Goal: Task Accomplishment & Management: Use online tool/utility

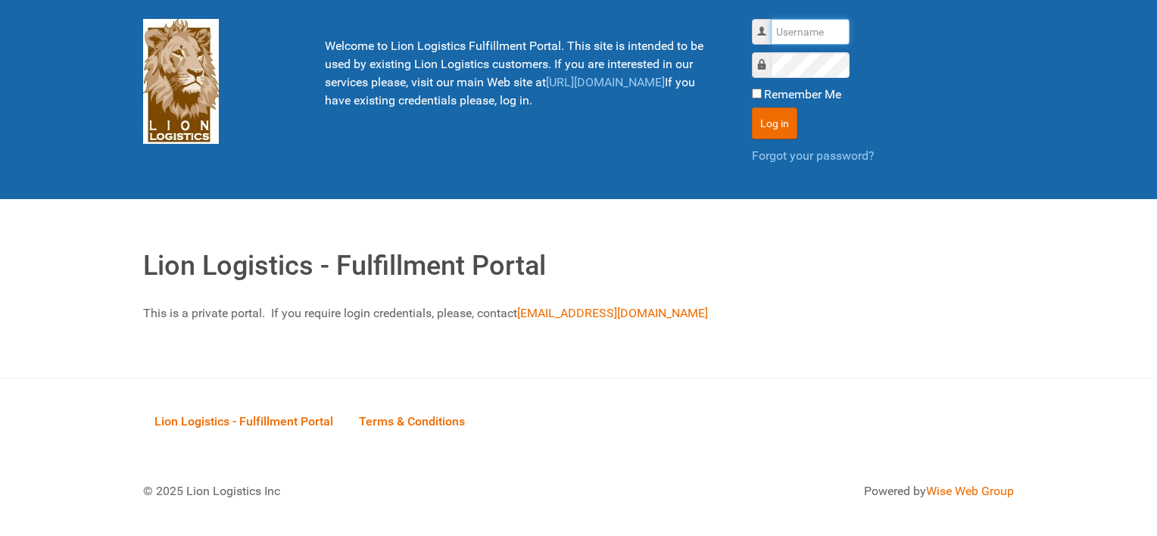
type input "al"
click at [761, 95] on input "Remember Me" at bounding box center [757, 94] width 10 height 10
checkbox input "true"
click at [768, 117] on button "Log in" at bounding box center [774, 123] width 45 height 32
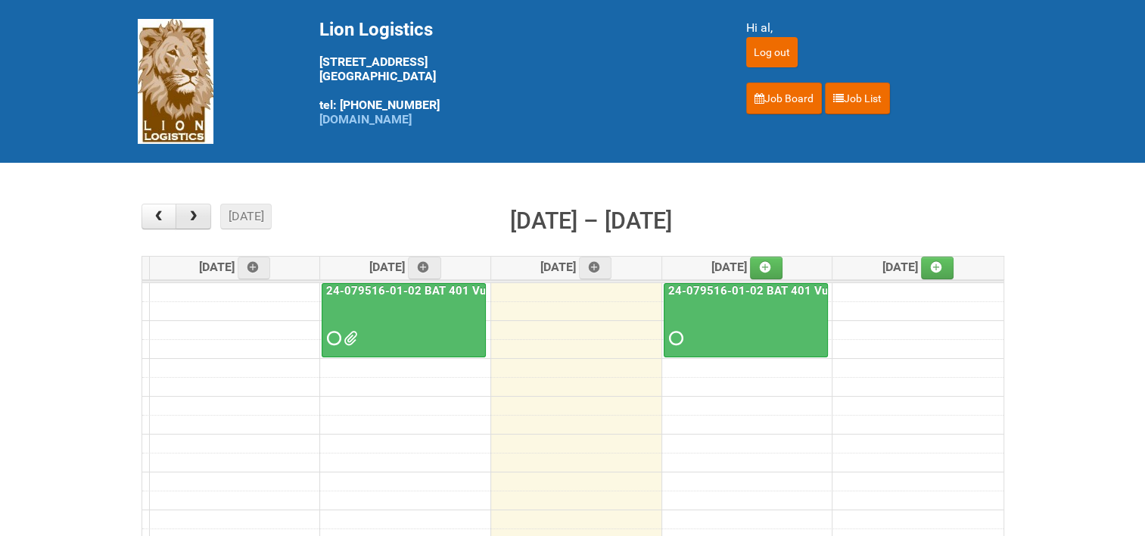
click at [192, 220] on span "button" at bounding box center [193, 216] width 14 height 12
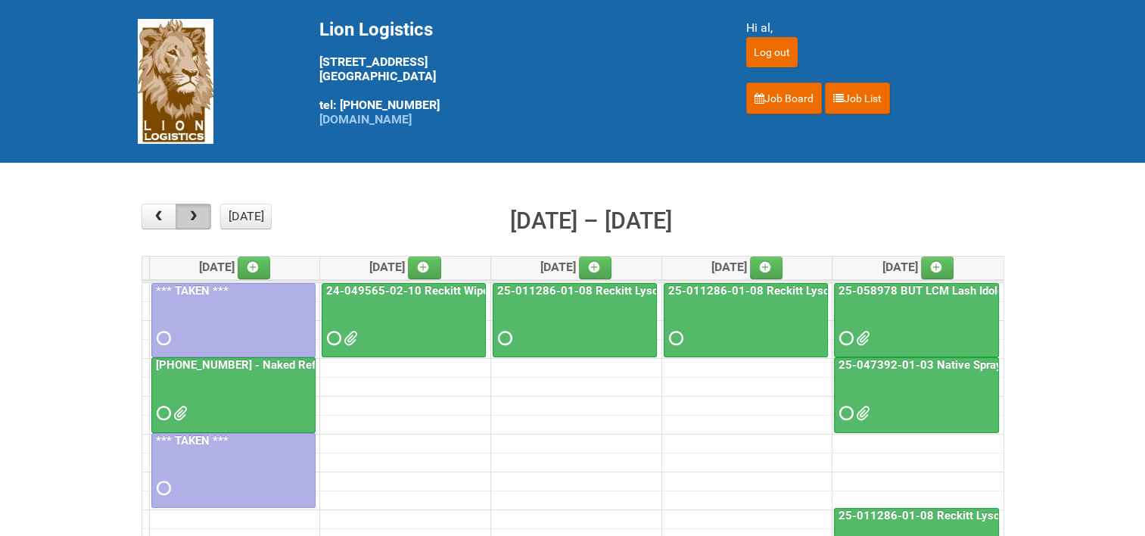
click at [192, 220] on span "button" at bounding box center [193, 216] width 14 height 12
